Goal: Information Seeking & Learning: Learn about a topic

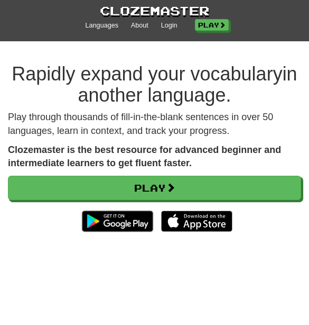
click at [172, 183] on span at bounding box center [171, 187] width 10 height 10
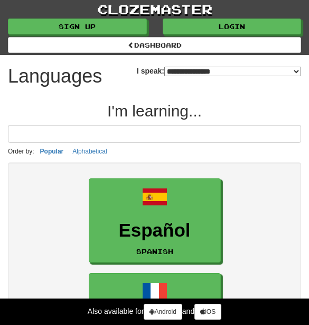
select select "*******"
click at [186, 143] on input at bounding box center [154, 134] width 293 height 18
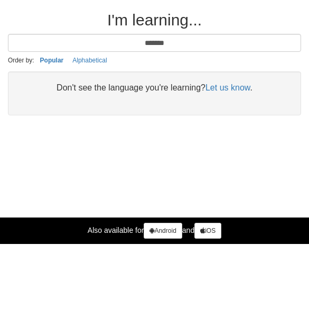
type input "*******"
